Goal: Information Seeking & Learning: Learn about a topic

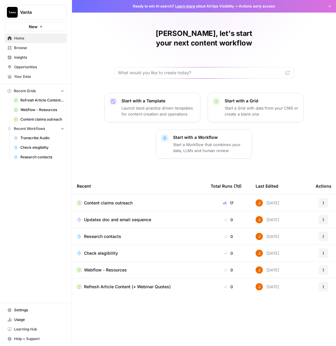
click at [40, 80] on link "Your Data" at bounding box center [36, 77] width 62 height 10
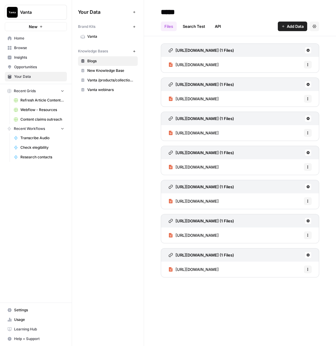
click at [108, 92] on link "Vanta webinars" at bounding box center [108, 90] width 60 height 10
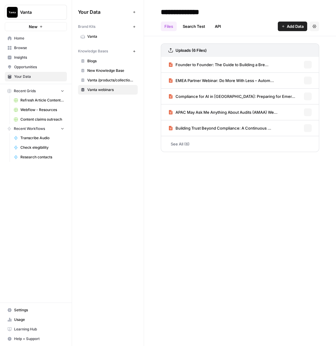
click at [100, 61] on span "Blogs" at bounding box center [111, 60] width 48 height 5
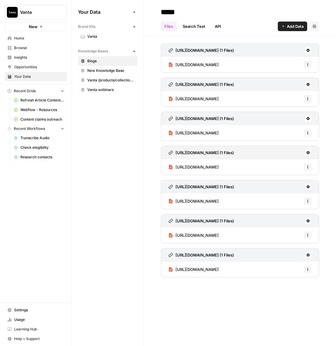
click at [114, 72] on span "New Knowledge Base" at bounding box center [111, 70] width 48 height 5
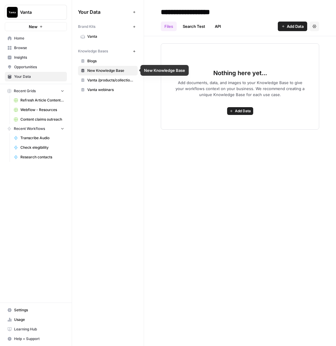
click at [117, 84] on link "Vanta /products/collection/resources" at bounding box center [108, 81] width 60 height 10
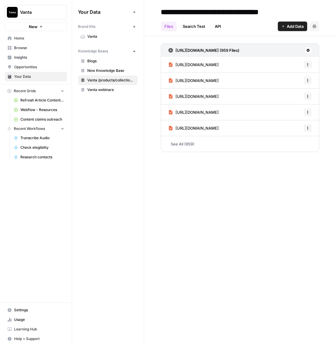
click at [174, 144] on link "See All (959)" at bounding box center [240, 144] width 158 height 16
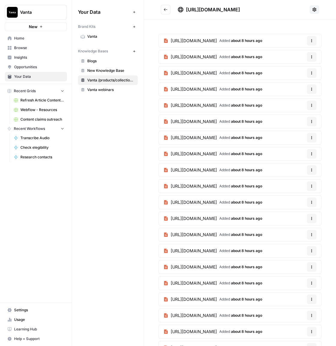
scroll to position [1, 0]
